Goal: Task Accomplishment & Management: Manage account settings

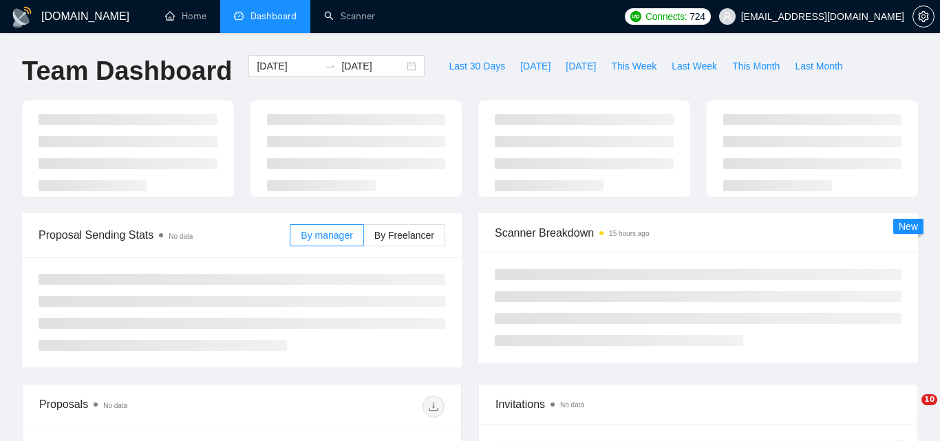
type input "[DATE]"
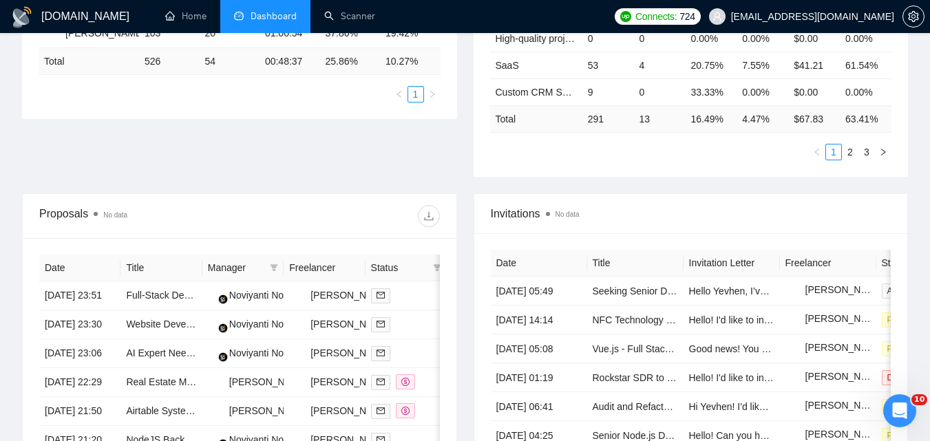
scroll to position [344, 0]
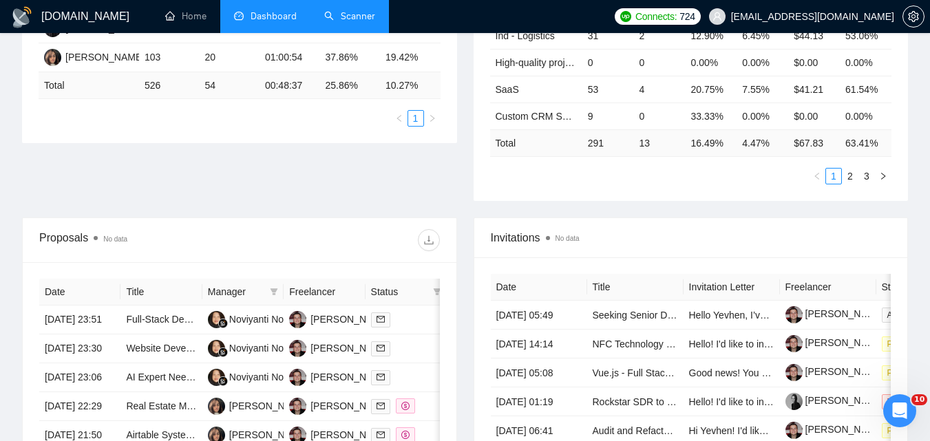
click at [350, 20] on link "Scanner" at bounding box center [349, 16] width 51 height 12
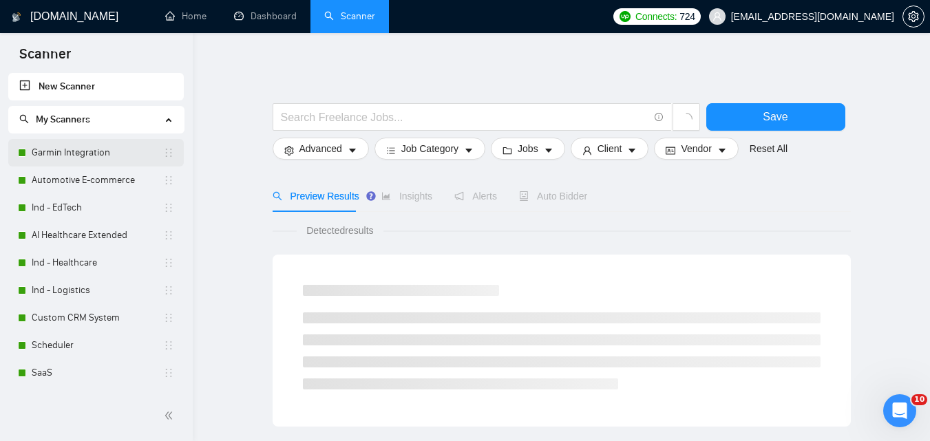
click at [74, 148] on link "Garmin Integration" at bounding box center [97, 153] width 131 height 28
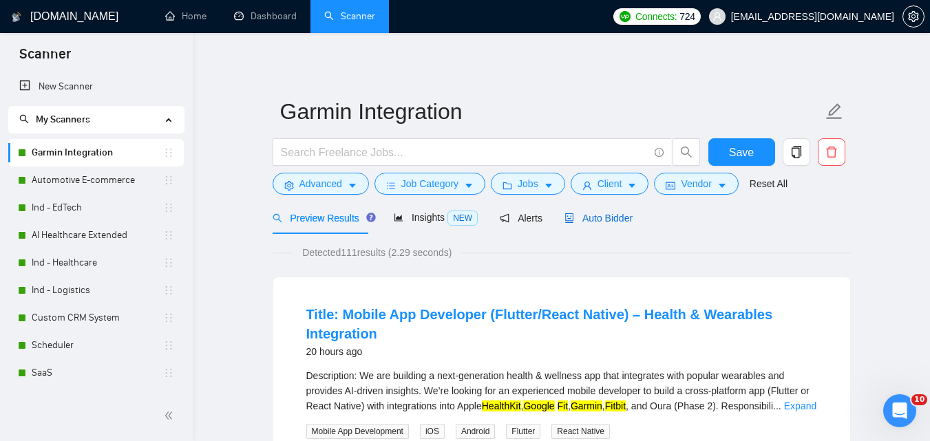
click at [598, 218] on span "Auto Bidder" at bounding box center [598, 218] width 68 height 11
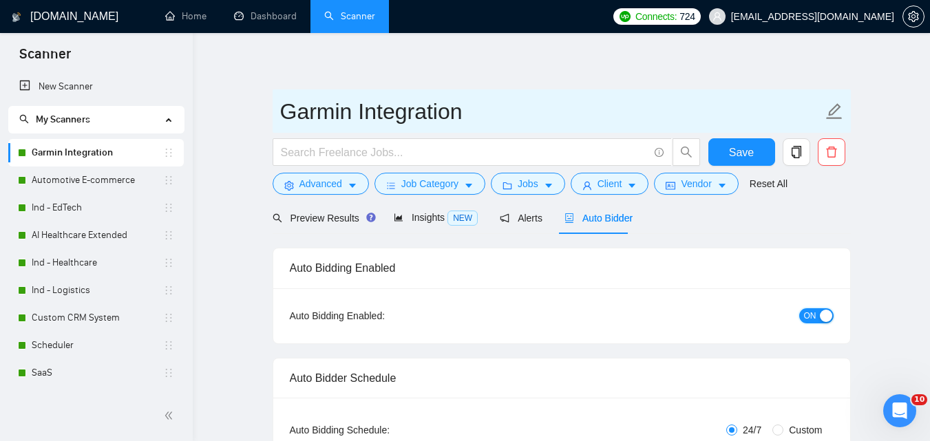
click at [814, 313] on span "ON" at bounding box center [810, 315] width 12 height 15
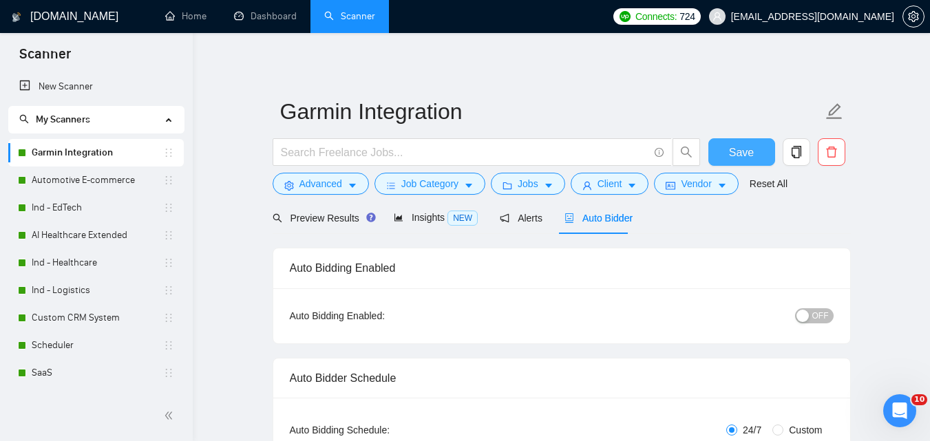
click at [728, 151] on button "Save" at bounding box center [741, 152] width 67 height 28
click at [51, 181] on link "Automotive E-commerce" at bounding box center [97, 181] width 131 height 28
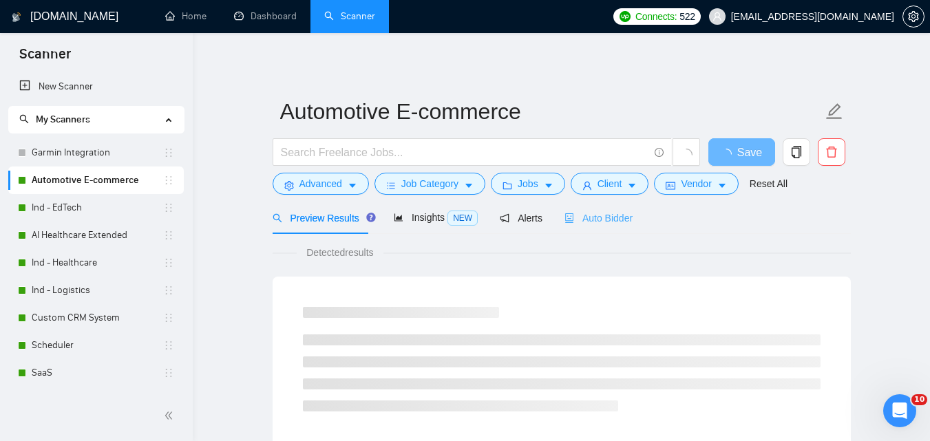
click at [591, 230] on div "Auto Bidder" at bounding box center [598, 218] width 68 height 32
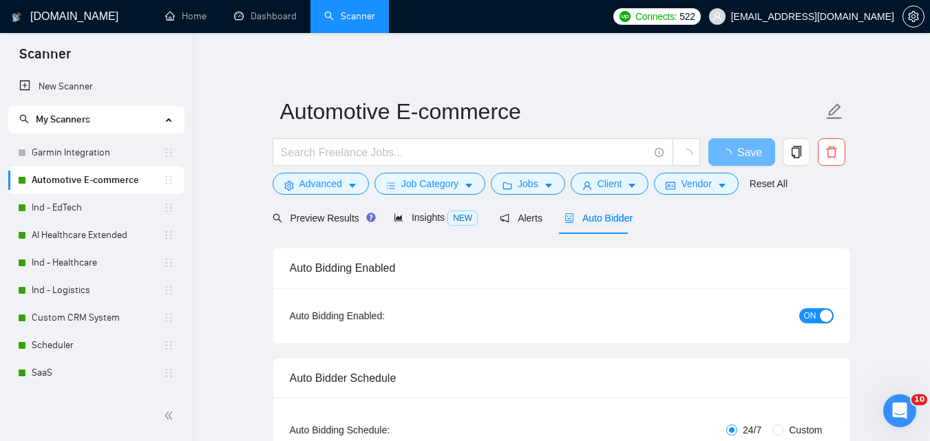
click at [812, 310] on span "ON" at bounding box center [810, 315] width 12 height 15
checkbox input "true"
click at [748, 144] on span "Save" at bounding box center [741, 152] width 25 height 17
checkbox input "true"
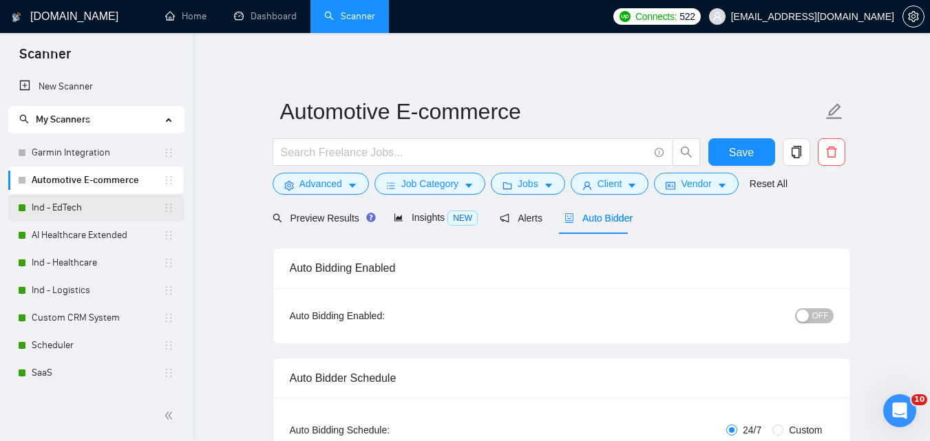
click at [106, 215] on link "Ind - EdTech" at bounding box center [97, 208] width 131 height 28
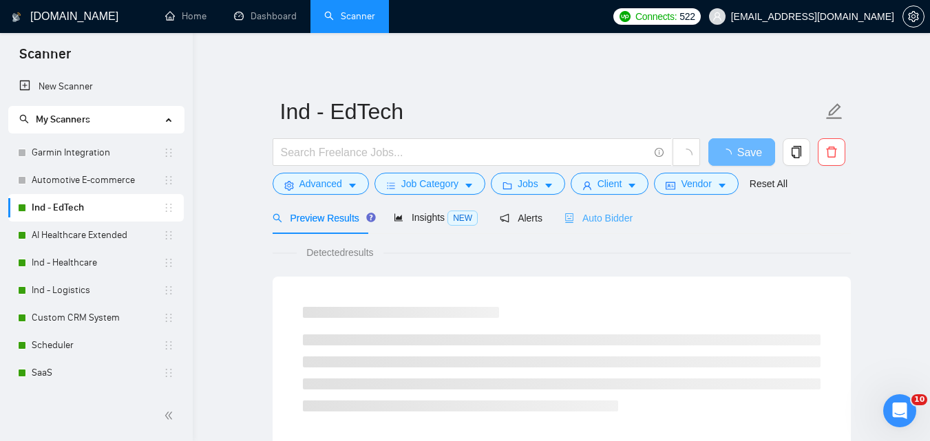
click at [591, 227] on div "Auto Bidder" at bounding box center [598, 218] width 68 height 32
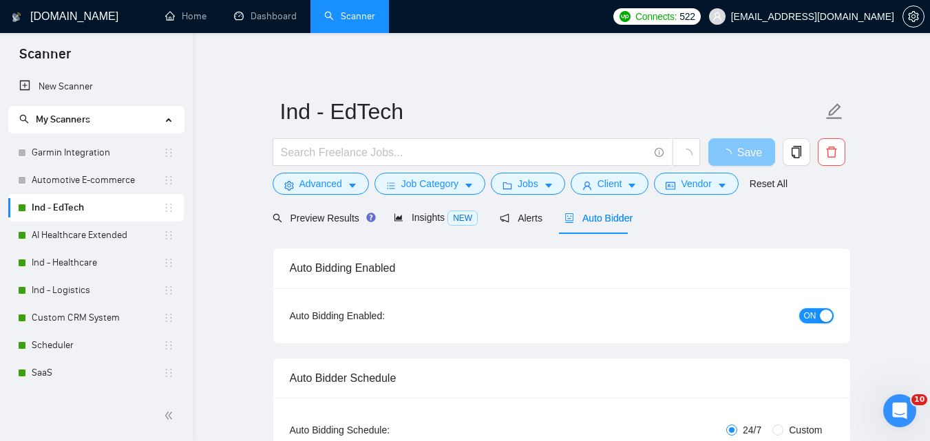
click at [808, 315] on span "ON" at bounding box center [810, 315] width 12 height 15
checkbox input "true"
click at [726, 154] on button "Save" at bounding box center [741, 152] width 67 height 28
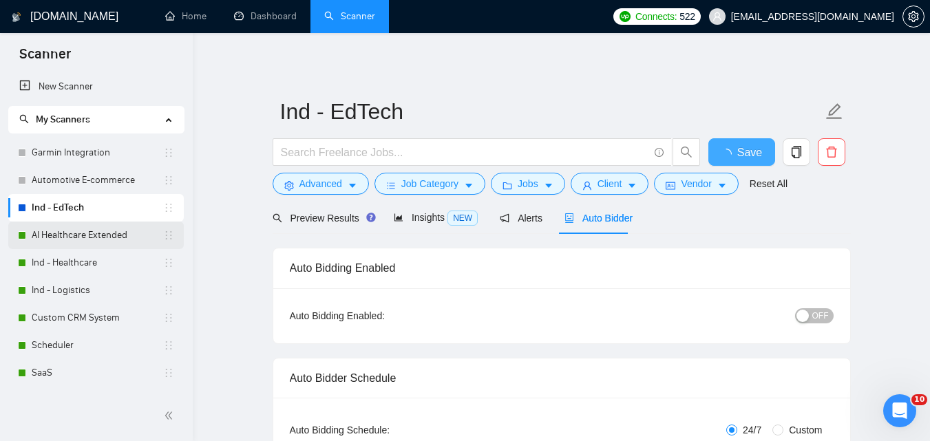
click at [50, 225] on link "AI Healthcare Extended" at bounding box center [97, 236] width 131 height 28
click at [614, 217] on span "Auto Bidder" at bounding box center [598, 218] width 68 height 11
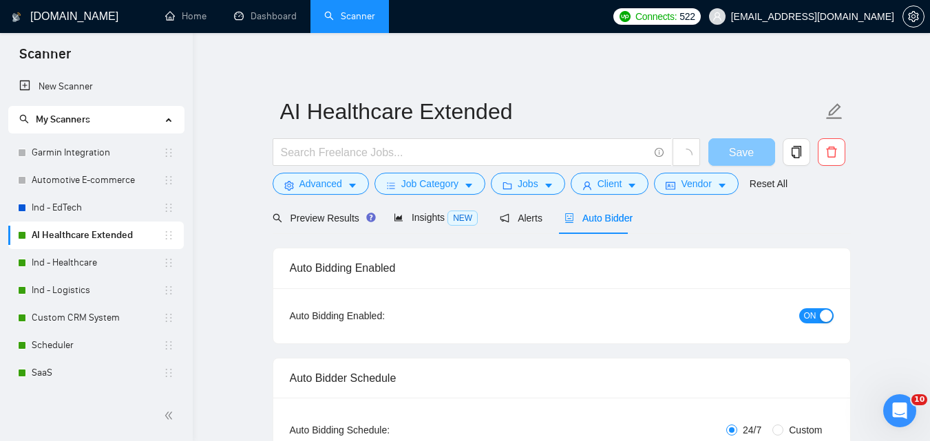
click at [815, 320] on span "ON" at bounding box center [810, 315] width 12 height 15
click at [734, 154] on span "Save" at bounding box center [741, 152] width 25 height 17
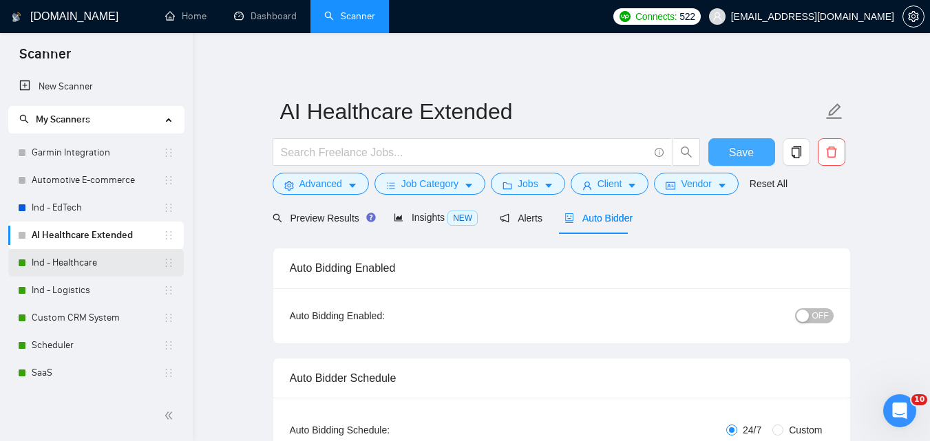
scroll to position [106, 0]
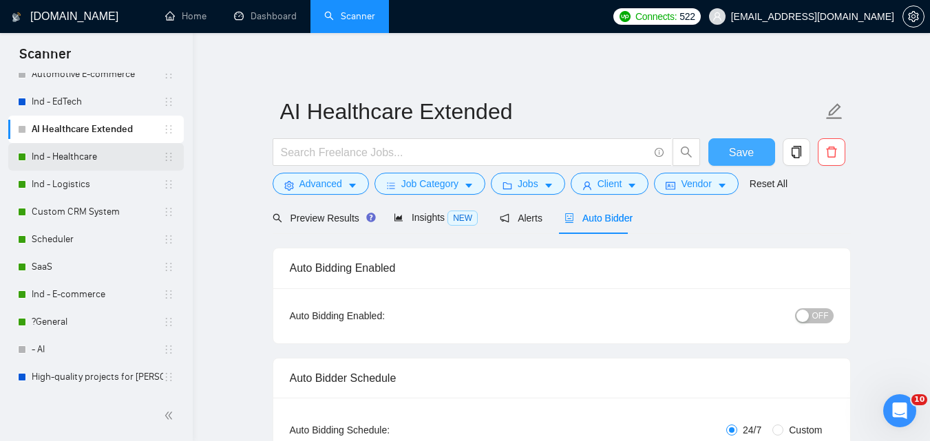
click at [131, 154] on link "Ind - Healthcare" at bounding box center [97, 157] width 131 height 28
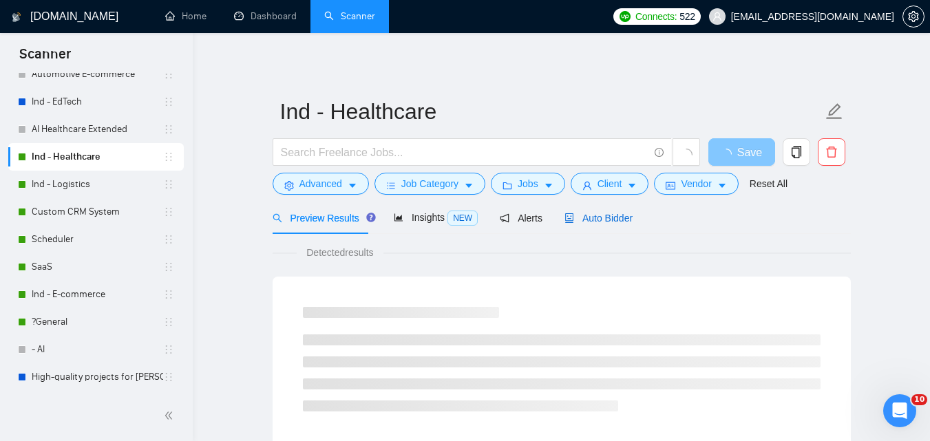
click at [600, 211] on div "Auto Bidder" at bounding box center [598, 218] width 68 height 15
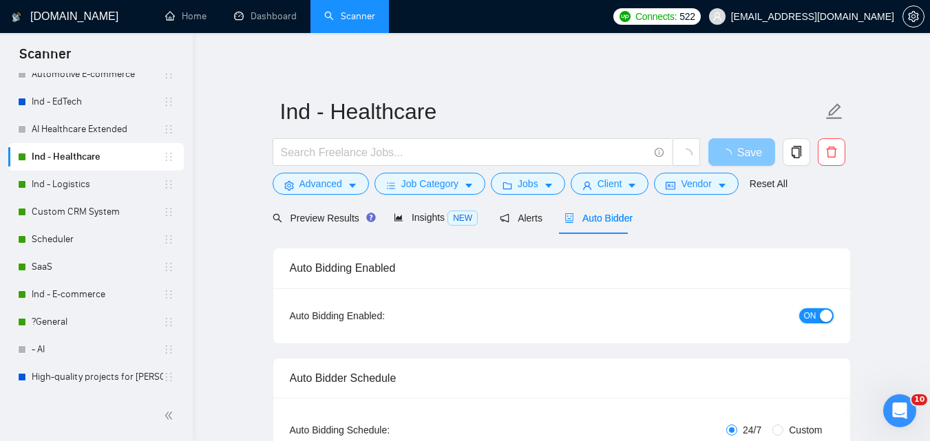
click at [817, 314] on button "ON" at bounding box center [816, 315] width 34 height 15
checkbox input "true"
click at [748, 154] on span "Save" at bounding box center [741, 152] width 25 height 17
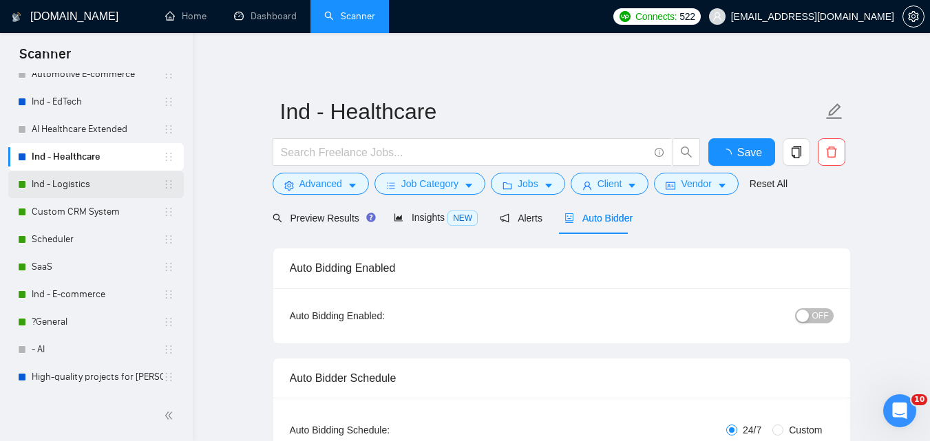
click at [88, 184] on link "Ind - Logistics" at bounding box center [97, 185] width 131 height 28
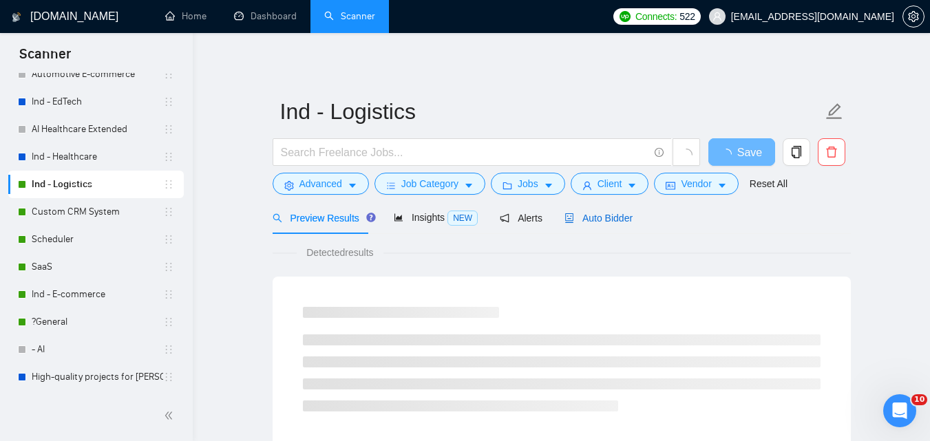
click at [611, 220] on span "Auto Bidder" at bounding box center [598, 218] width 68 height 11
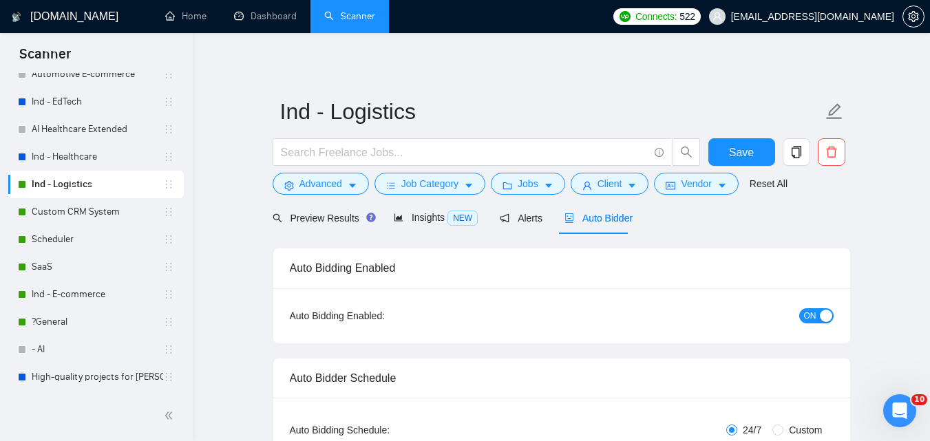
checkbox input "true"
click at [806, 321] on span "ON" at bounding box center [810, 315] width 12 height 15
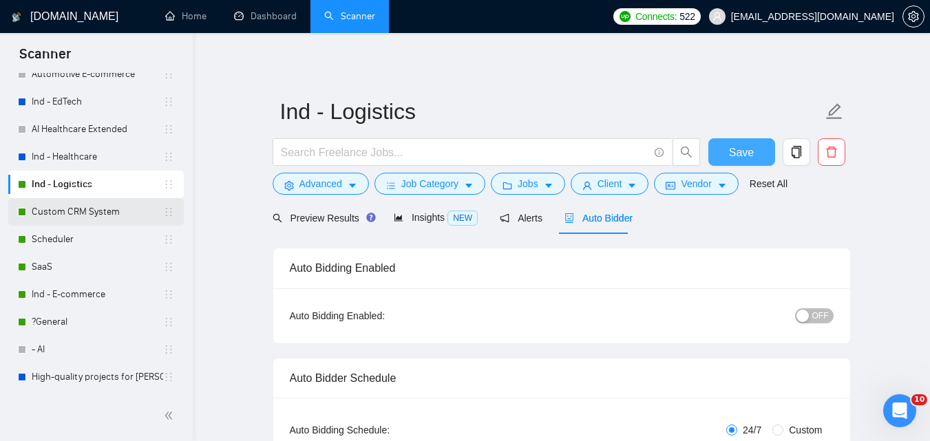
click at [730, 156] on span "Save" at bounding box center [741, 152] width 25 height 17
checkbox input "true"
click at [84, 204] on link "Custom CRM System" at bounding box center [97, 212] width 131 height 28
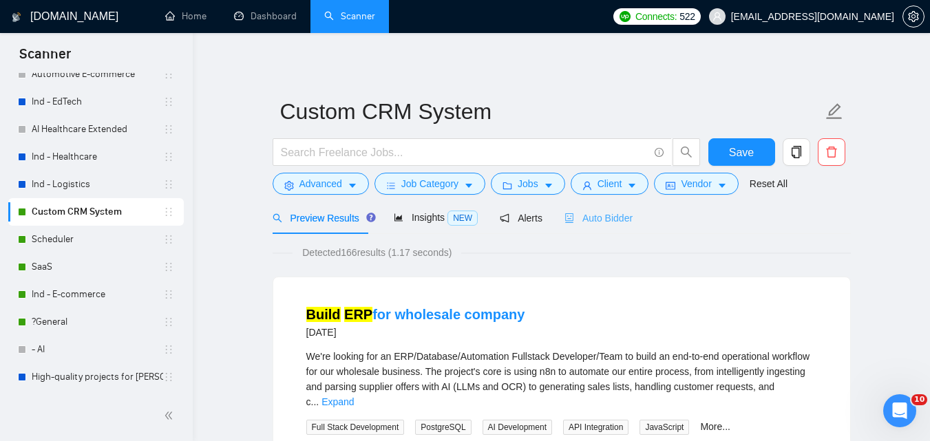
click at [607, 207] on div "Auto Bidder" at bounding box center [598, 218] width 68 height 32
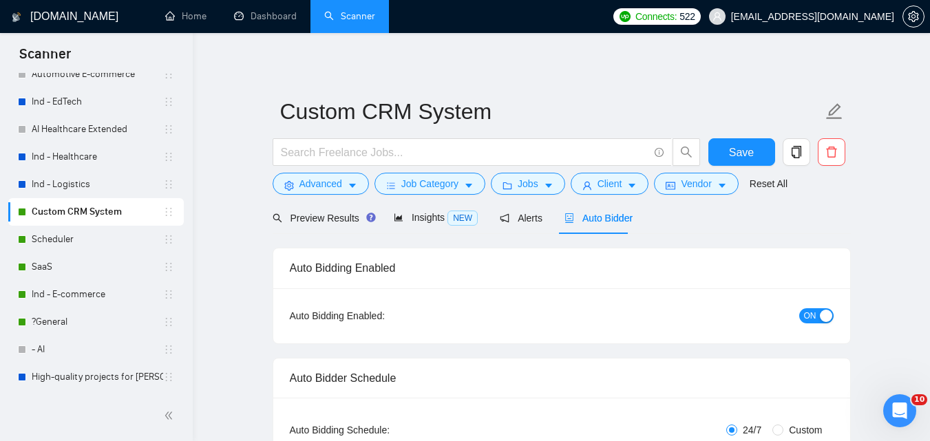
checkbox input "true"
click at [818, 314] on button "ON" at bounding box center [816, 315] width 34 height 15
click at [772, 153] on button "Save" at bounding box center [741, 152] width 67 height 28
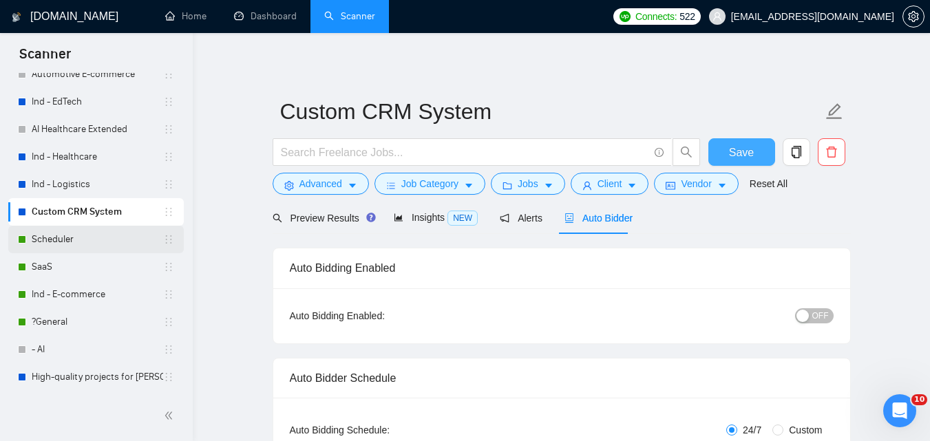
checkbox input "true"
click at [49, 235] on link "Scheduler" at bounding box center [97, 240] width 131 height 28
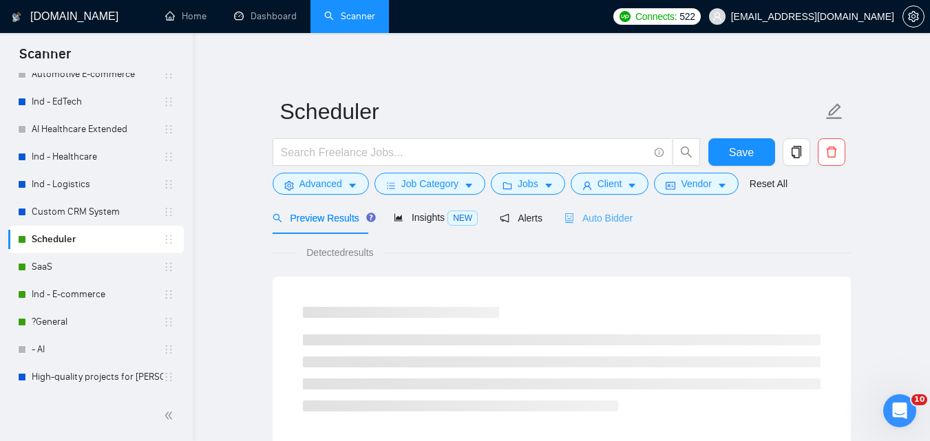
click at [595, 209] on div "Auto Bidder" at bounding box center [598, 218] width 68 height 32
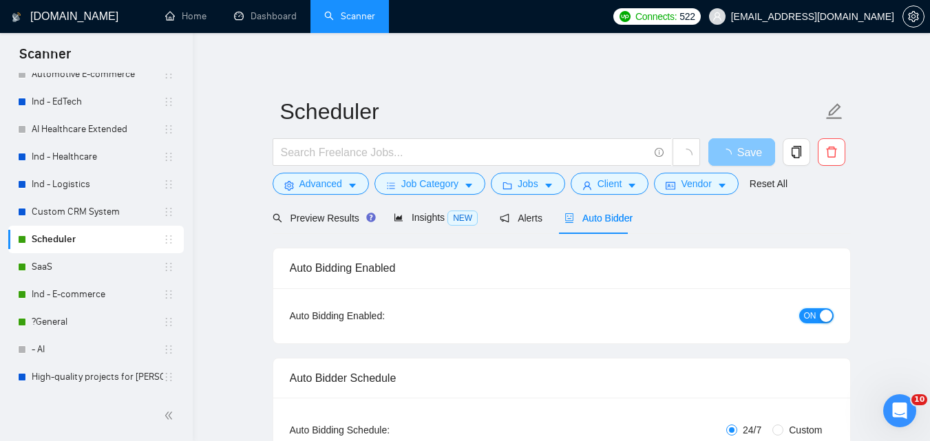
click at [809, 310] on span "ON" at bounding box center [810, 315] width 12 height 15
click at [752, 148] on span "Save" at bounding box center [741, 152] width 25 height 17
click at [96, 253] on link "SaaS" at bounding box center [97, 267] width 131 height 28
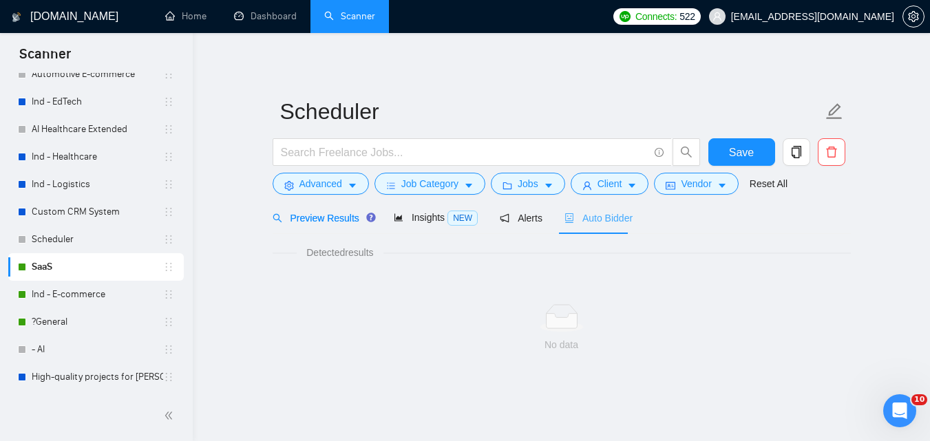
click at [580, 204] on div "Auto Bidder" at bounding box center [598, 218] width 68 height 32
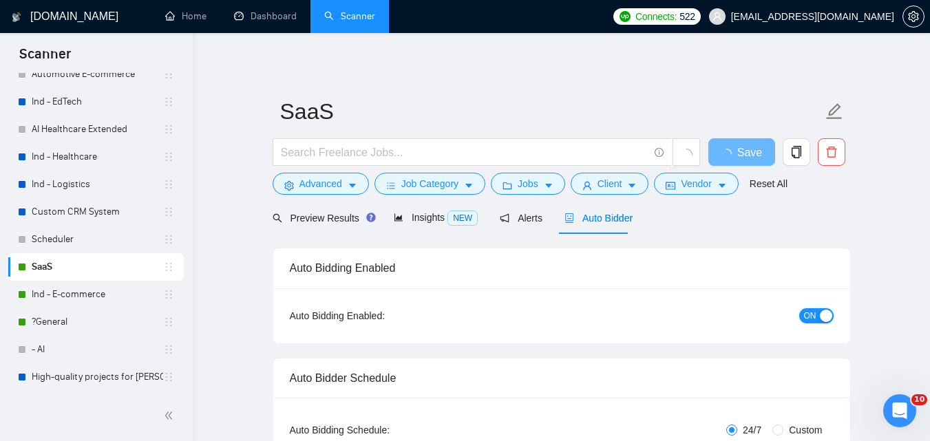
click at [812, 312] on span "ON" at bounding box center [810, 315] width 12 height 15
click at [762, 149] on button "Save" at bounding box center [741, 152] width 67 height 28
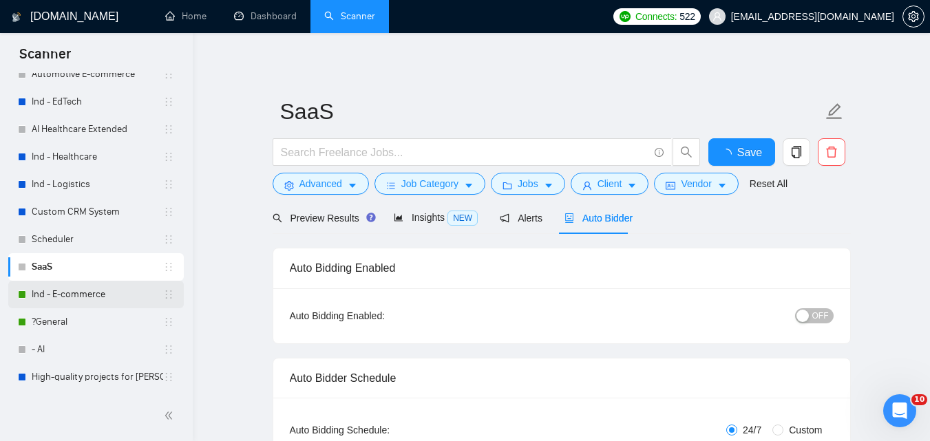
click at [98, 299] on link "Ind - E-commerce" at bounding box center [97, 295] width 131 height 28
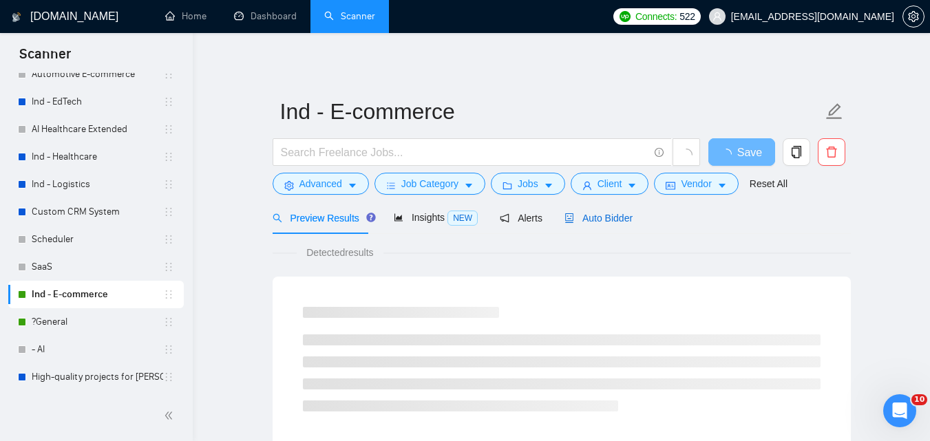
click at [595, 216] on span "Auto Bidder" at bounding box center [598, 218] width 68 height 11
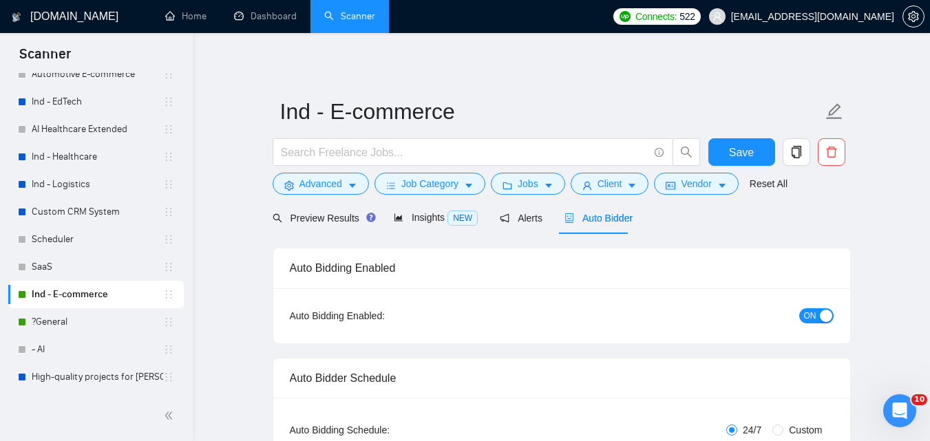
checkbox input "true"
click at [816, 311] on button "ON" at bounding box center [816, 315] width 34 height 15
click at [718, 155] on button "Save" at bounding box center [741, 152] width 67 height 28
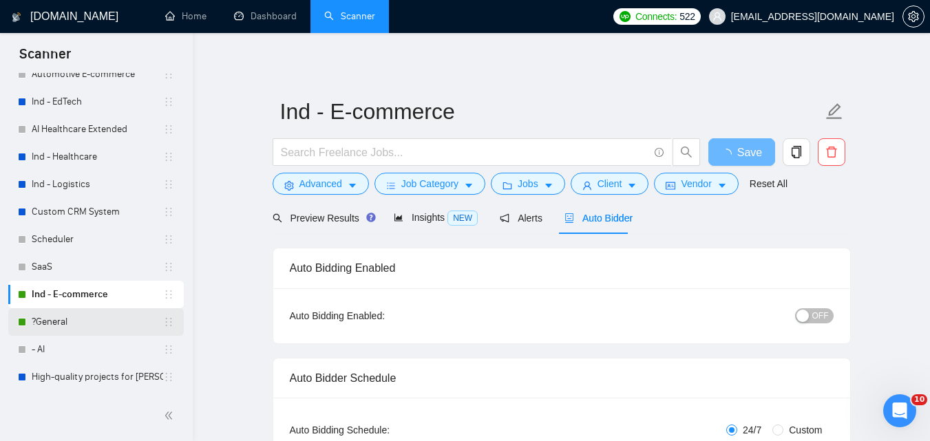
click at [53, 317] on link "?General" at bounding box center [97, 322] width 131 height 28
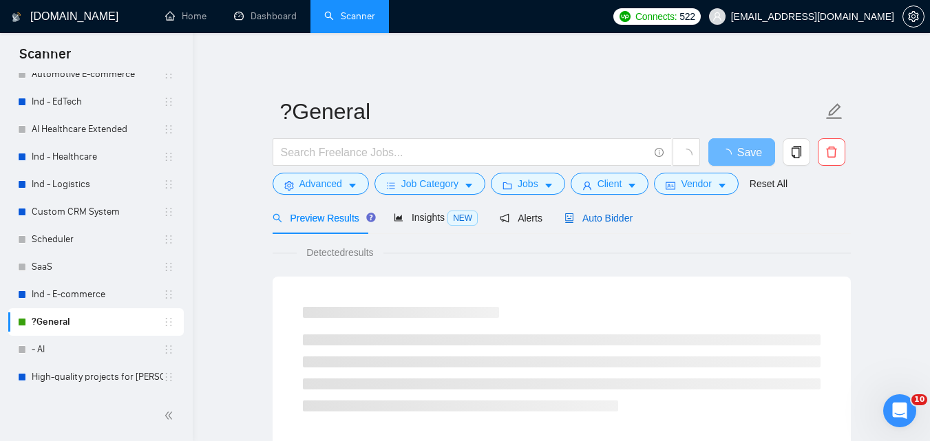
click at [596, 211] on div "Auto Bidder" at bounding box center [598, 218] width 68 height 15
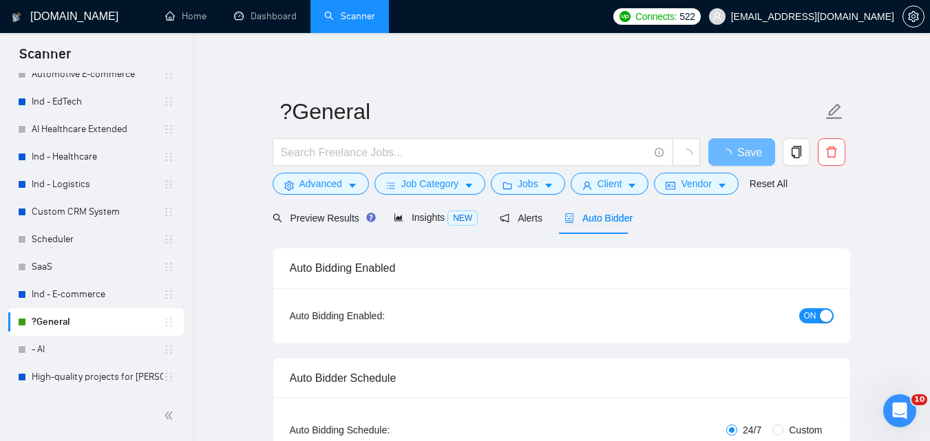
checkbox input "true"
click at [817, 315] on button "ON" at bounding box center [816, 315] width 34 height 15
click at [737, 153] on span "Save" at bounding box center [741, 152] width 25 height 17
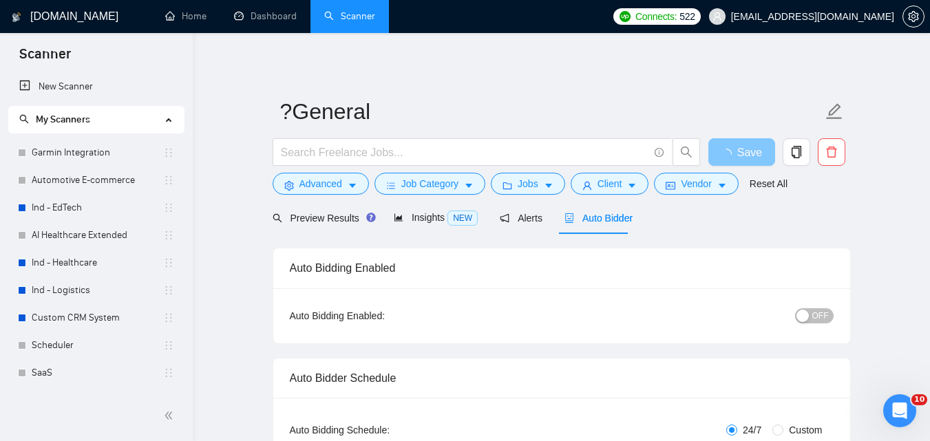
scroll to position [106, 0]
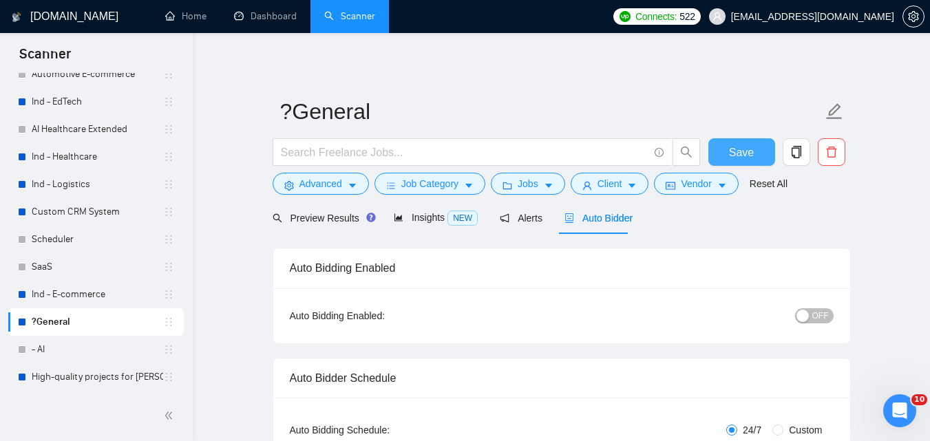
checkbox input "true"
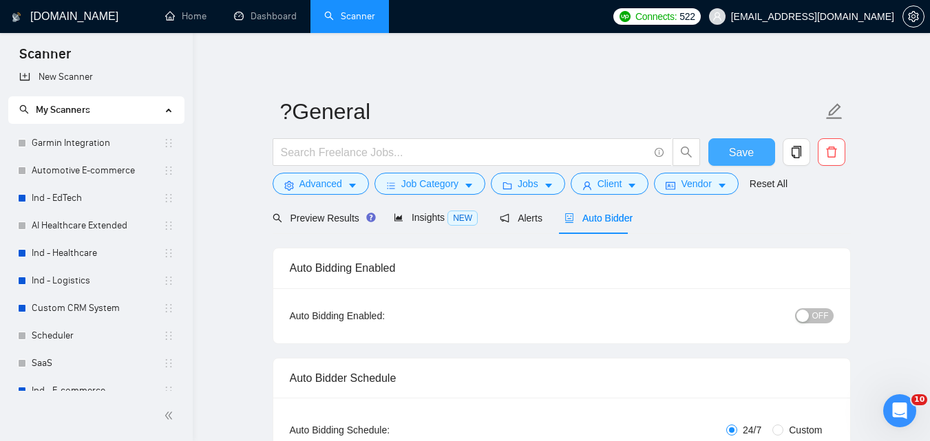
scroll to position [0, 0]
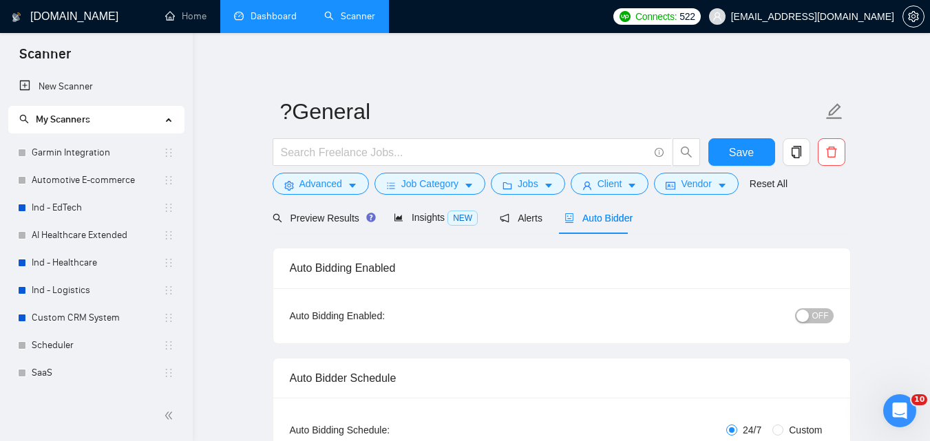
click at [261, 10] on link "Dashboard" at bounding box center [265, 16] width 63 height 12
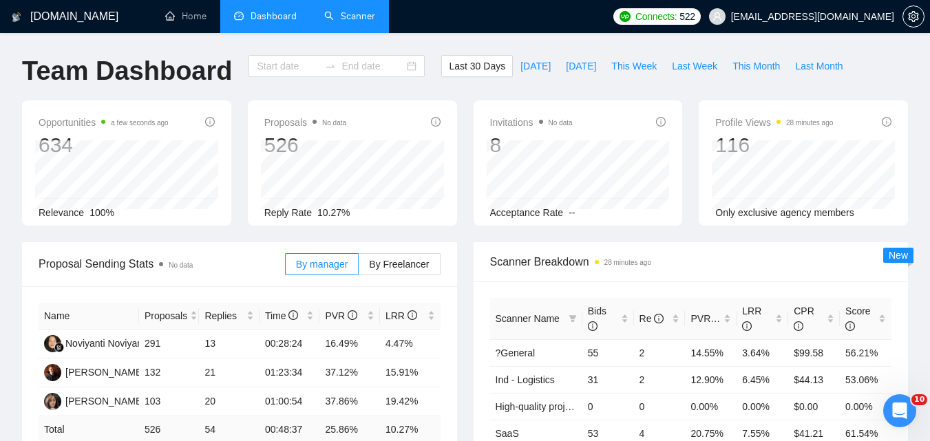
type input "[DATE]"
click at [725, 57] on button "This Month" at bounding box center [756, 66] width 63 height 22
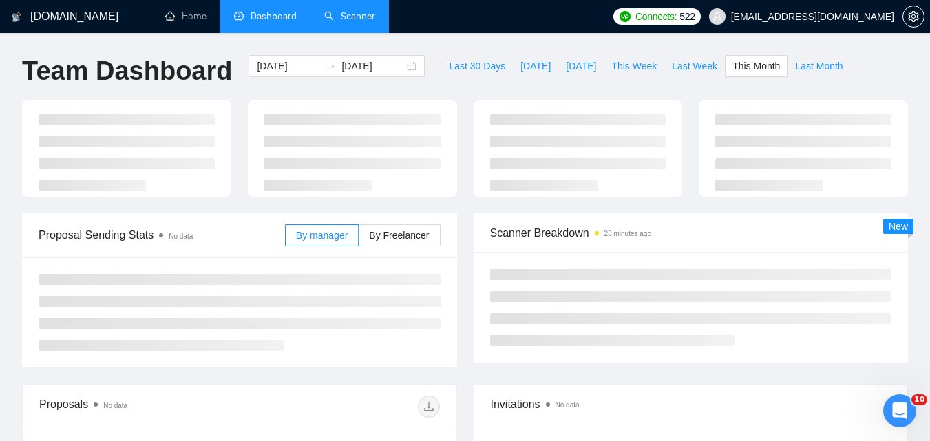
type input "[DATE]"
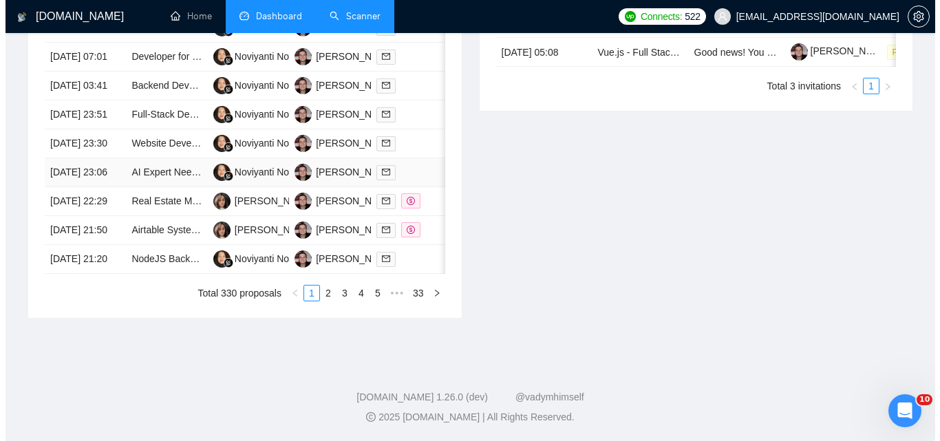
scroll to position [757, 0]
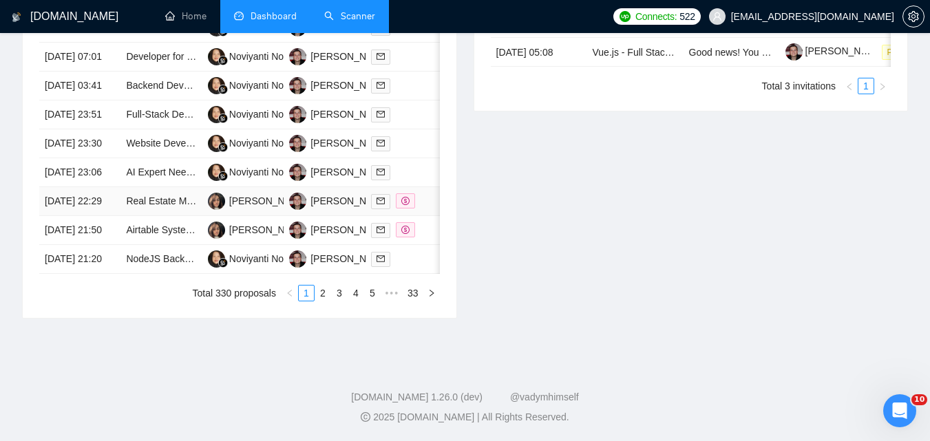
click at [109, 216] on td "[DATE] 22:29" at bounding box center [79, 201] width 81 height 29
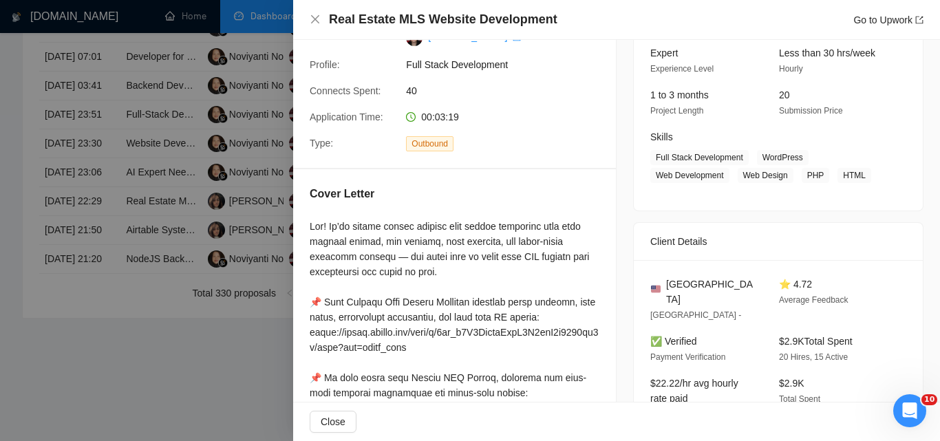
scroll to position [207, 0]
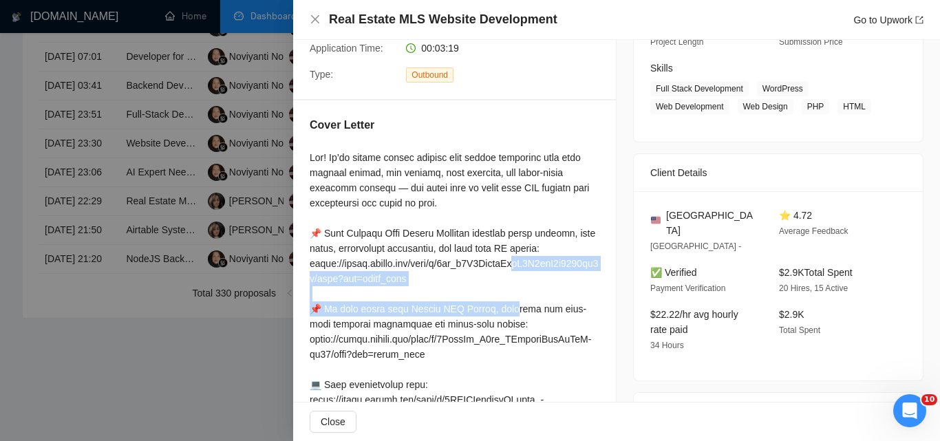
drag, startPoint x: 434, startPoint y: 279, endPoint x: 301, endPoint y: 266, distance: 133.4
click at [301, 266] on div "Cover Letter" at bounding box center [454, 402] width 323 height 602
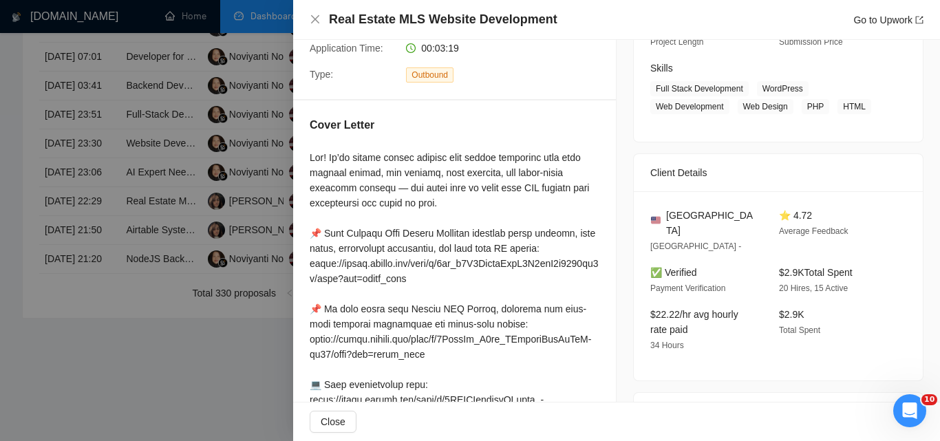
click at [321, 17] on div "Real Estate MLS Website Development Go to Upwork" at bounding box center [617, 19] width 614 height 17
click at [315, 14] on icon "close" at bounding box center [315, 19] width 11 height 11
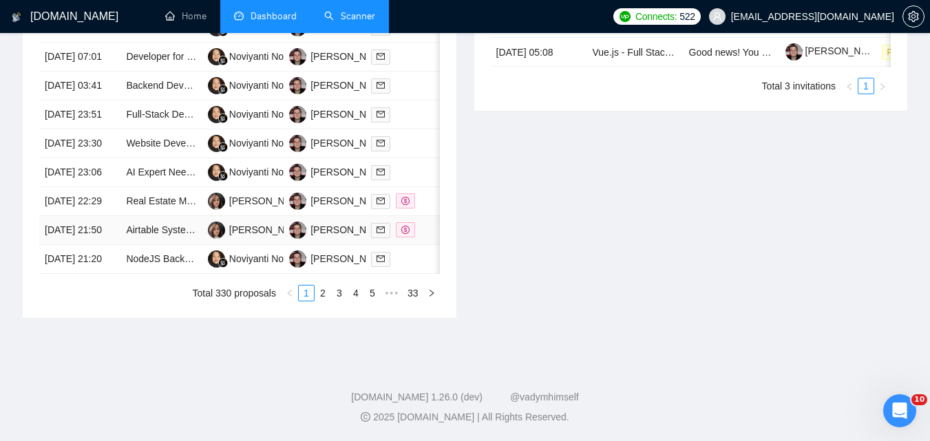
click at [106, 245] on td "[DATE] 21:50" at bounding box center [79, 230] width 81 height 29
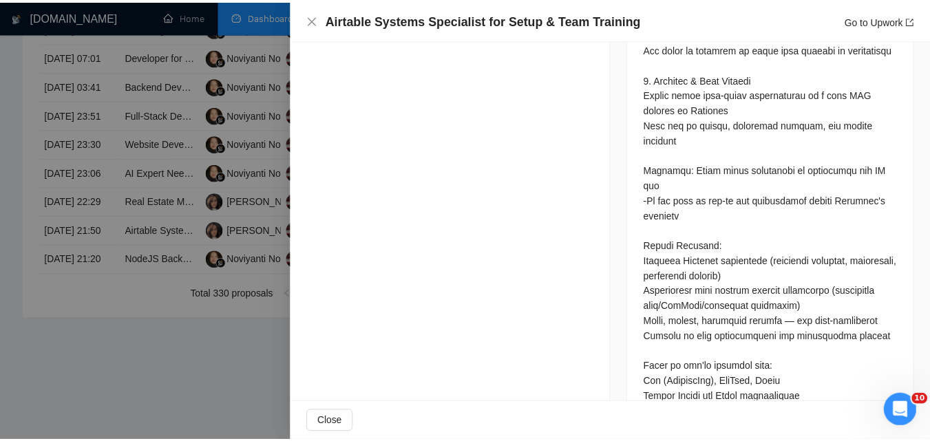
scroll to position [1173, 0]
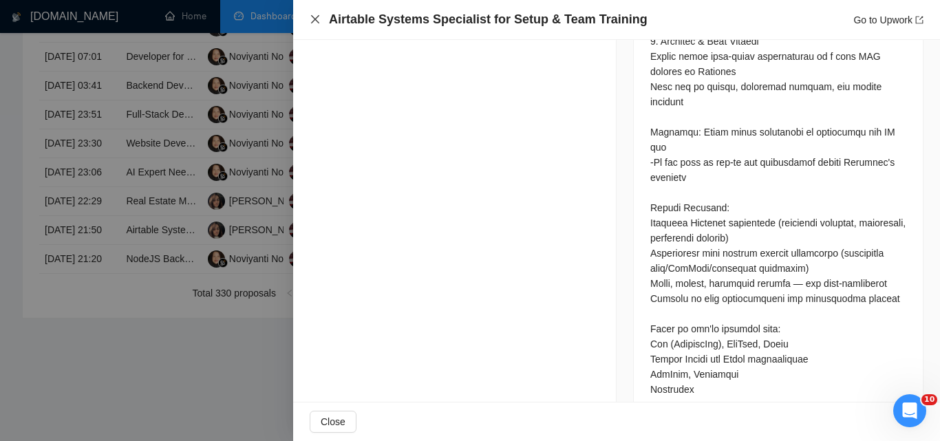
click at [311, 21] on icon "close" at bounding box center [315, 19] width 11 height 11
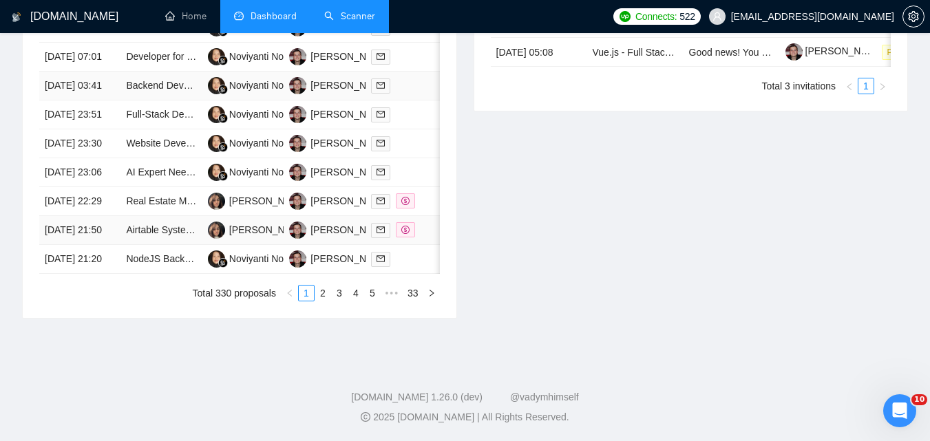
scroll to position [806, 0]
click at [326, 291] on link "2" at bounding box center [322, 293] width 15 height 15
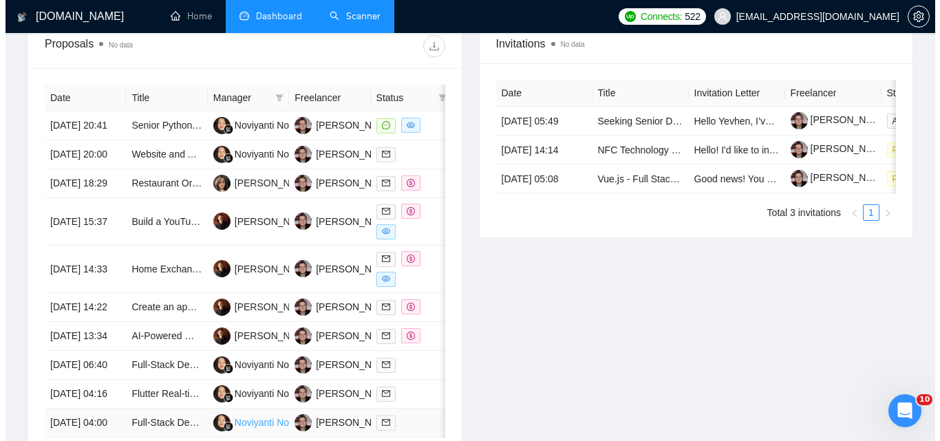
scroll to position [531, 0]
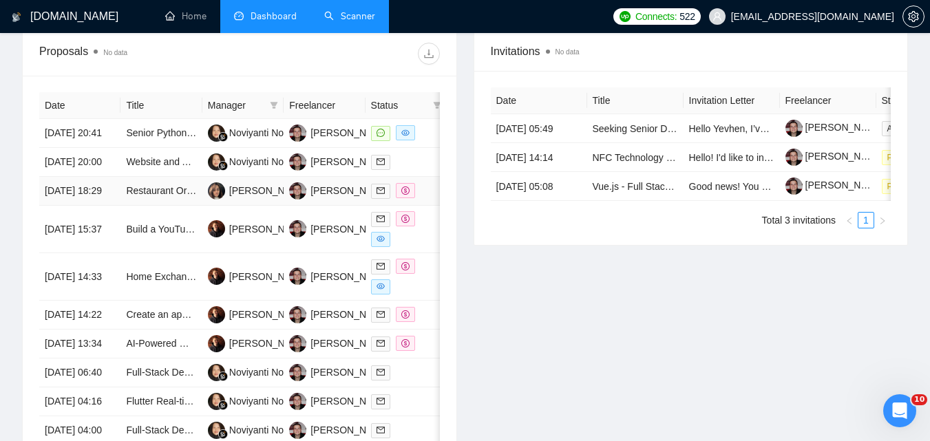
click at [108, 206] on td "[DATE] 18:29" at bounding box center [79, 191] width 81 height 29
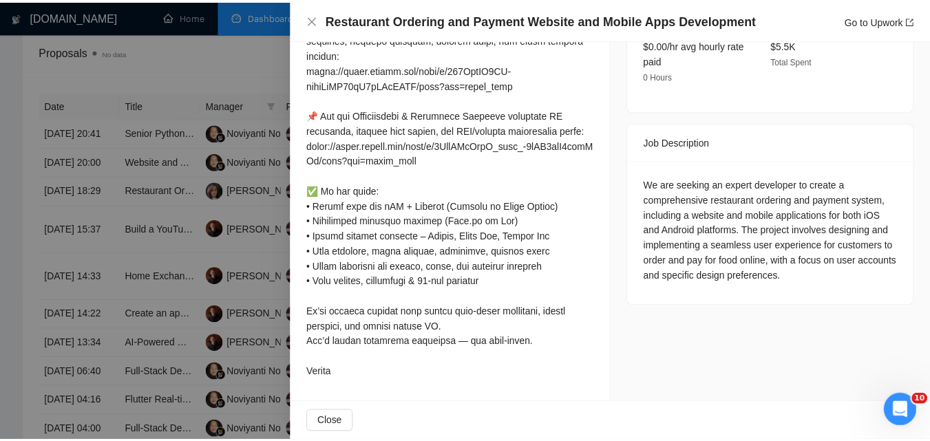
scroll to position [506, 0]
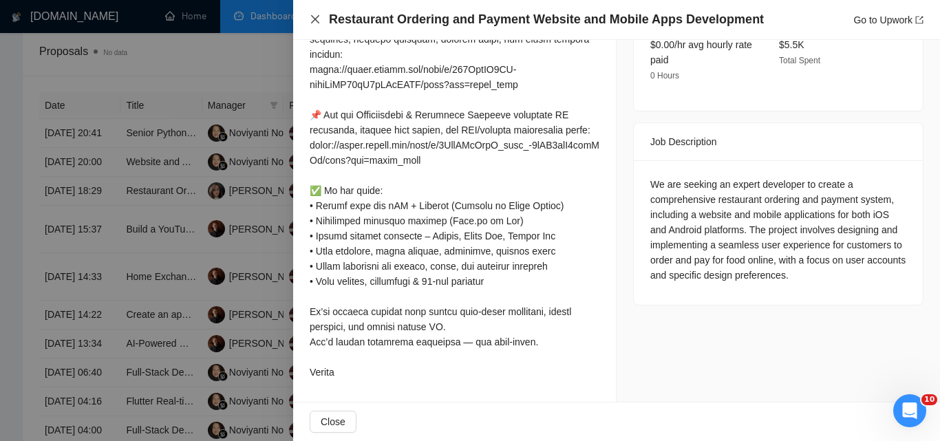
click at [316, 25] on icon "close" at bounding box center [315, 19] width 11 height 11
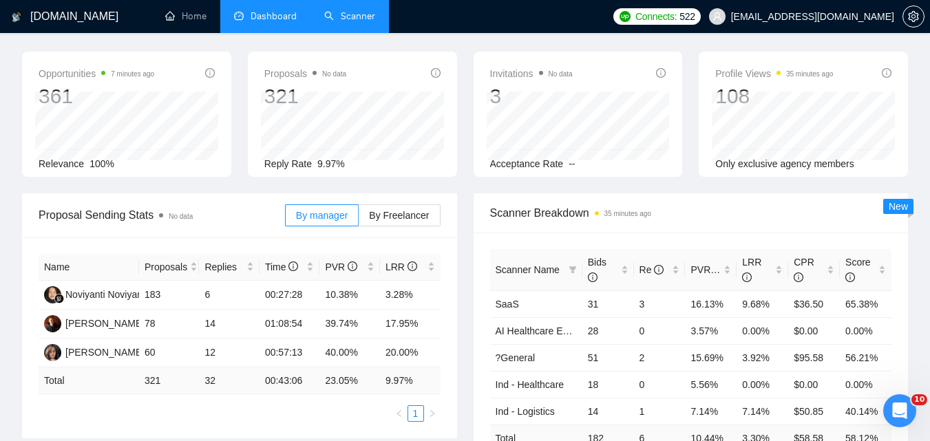
scroll to position [0, 0]
